Goal: Transaction & Acquisition: Purchase product/service

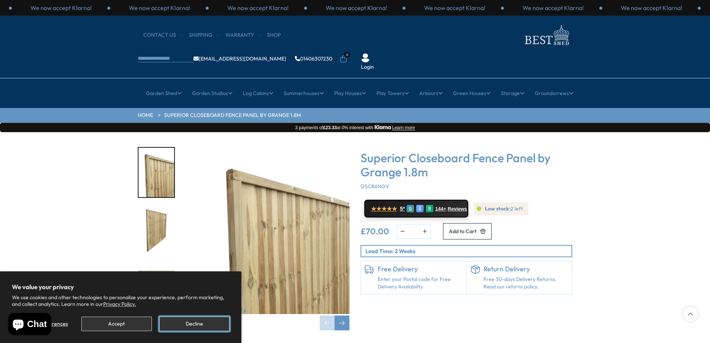
click at [186, 325] on button "Decline" at bounding box center [194, 324] width 70 height 14
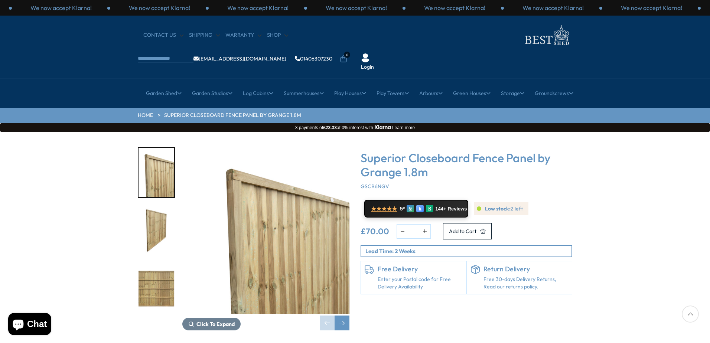
click at [159, 264] on img "3 / 8" at bounding box center [156, 288] width 36 height 49
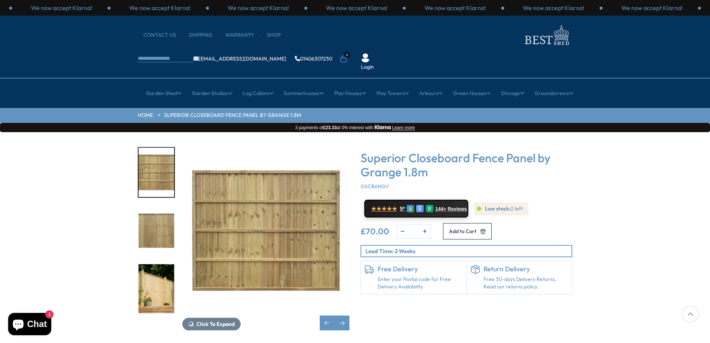
click at [164, 265] on img "5 / 8" at bounding box center [156, 288] width 36 height 49
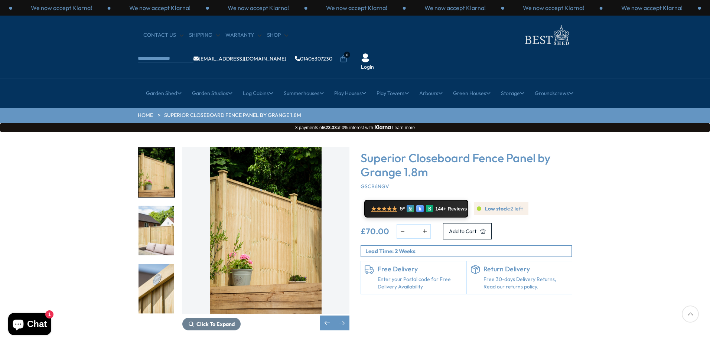
click at [166, 148] on img "5 / 8" at bounding box center [156, 172] width 36 height 49
click at [339, 315] on div "Next slide" at bounding box center [341, 322] width 15 height 15
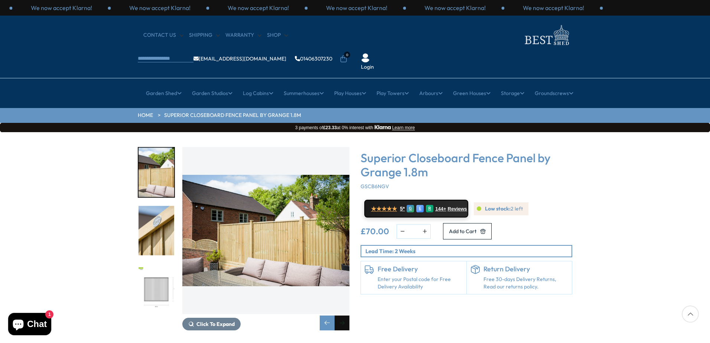
click at [339, 315] on div "Next slide" at bounding box center [341, 322] width 15 height 15
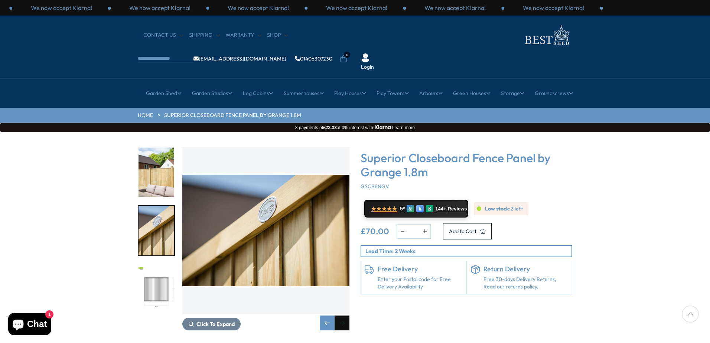
click at [339, 315] on div "Next slide" at bounding box center [341, 322] width 15 height 15
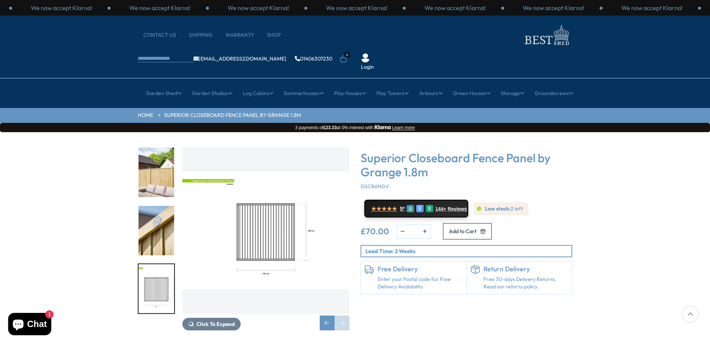
click at [164, 223] on img "7 / 8" at bounding box center [156, 230] width 36 height 49
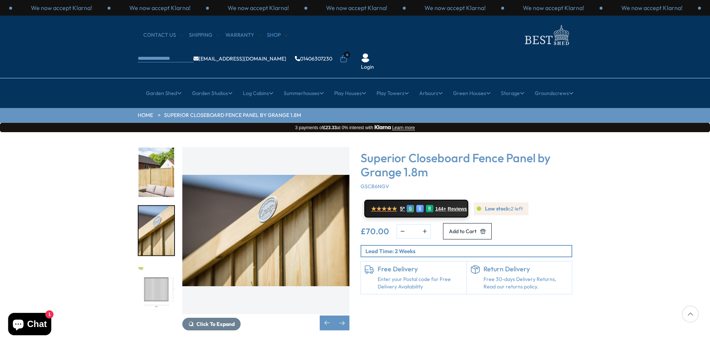
click at [157, 148] on img "6 / 8" at bounding box center [156, 172] width 36 height 49
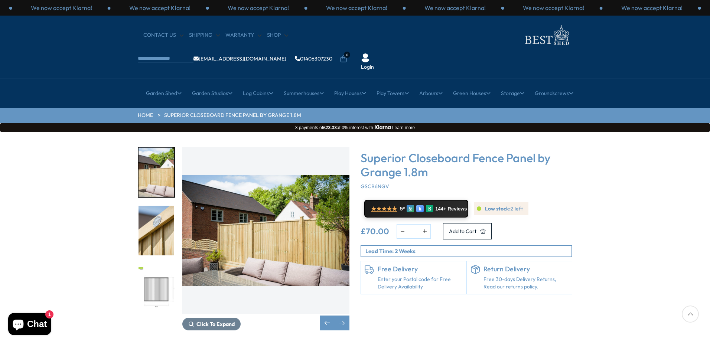
click at [291, 214] on img "6 / 8" at bounding box center [265, 230] width 167 height 167
